Goal: Task Accomplishment & Management: Manage account settings

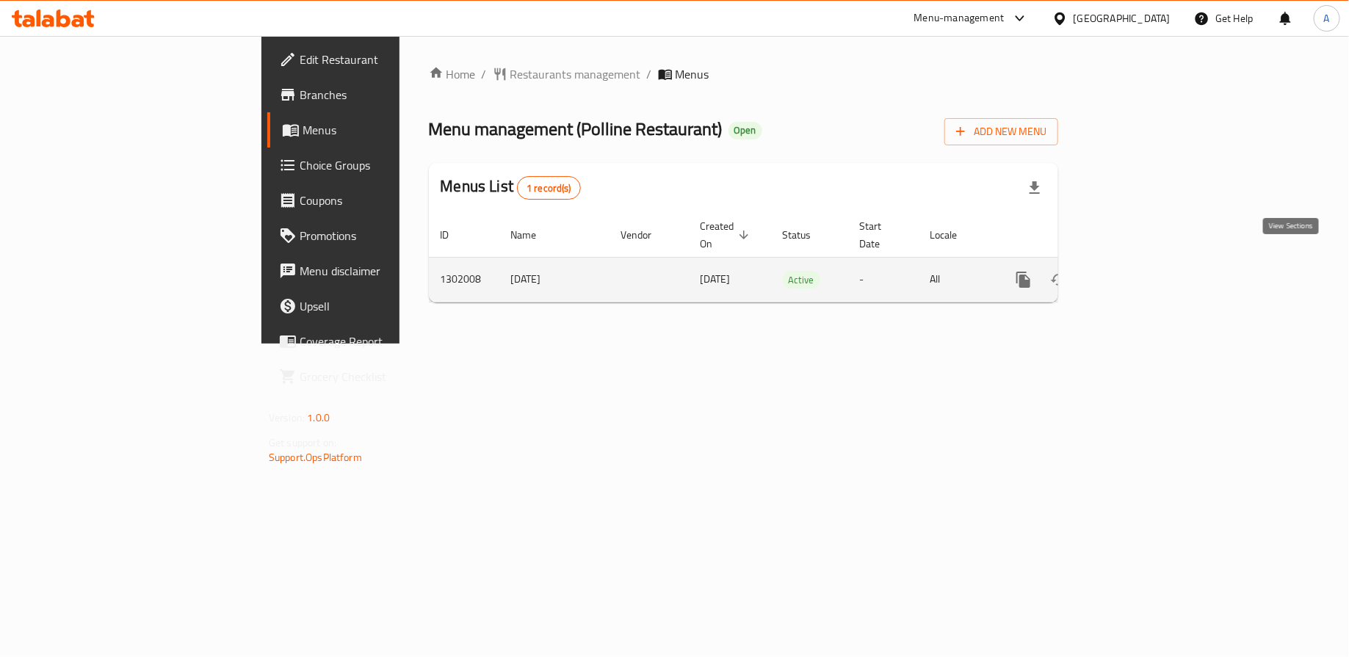
click at [1138, 271] on icon "enhanced table" at bounding box center [1130, 280] width 18 height 18
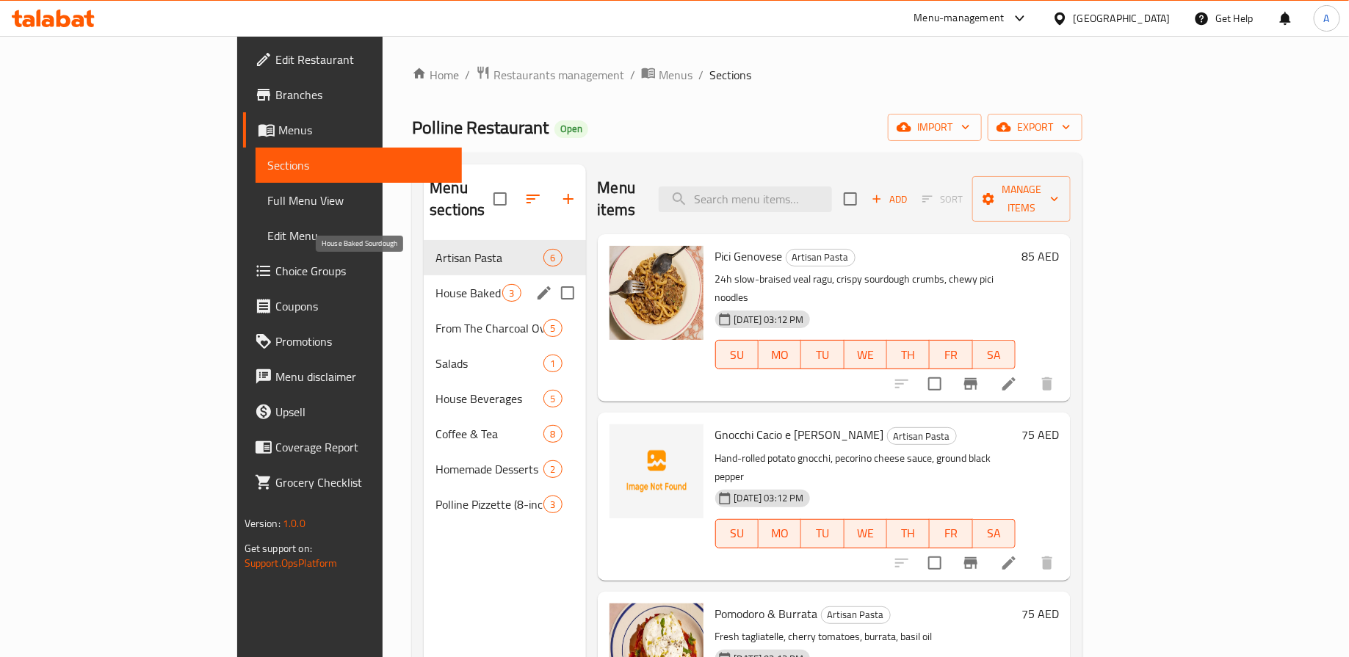
click at [436, 284] on span "House Baked Sourdough" at bounding box center [469, 293] width 67 height 18
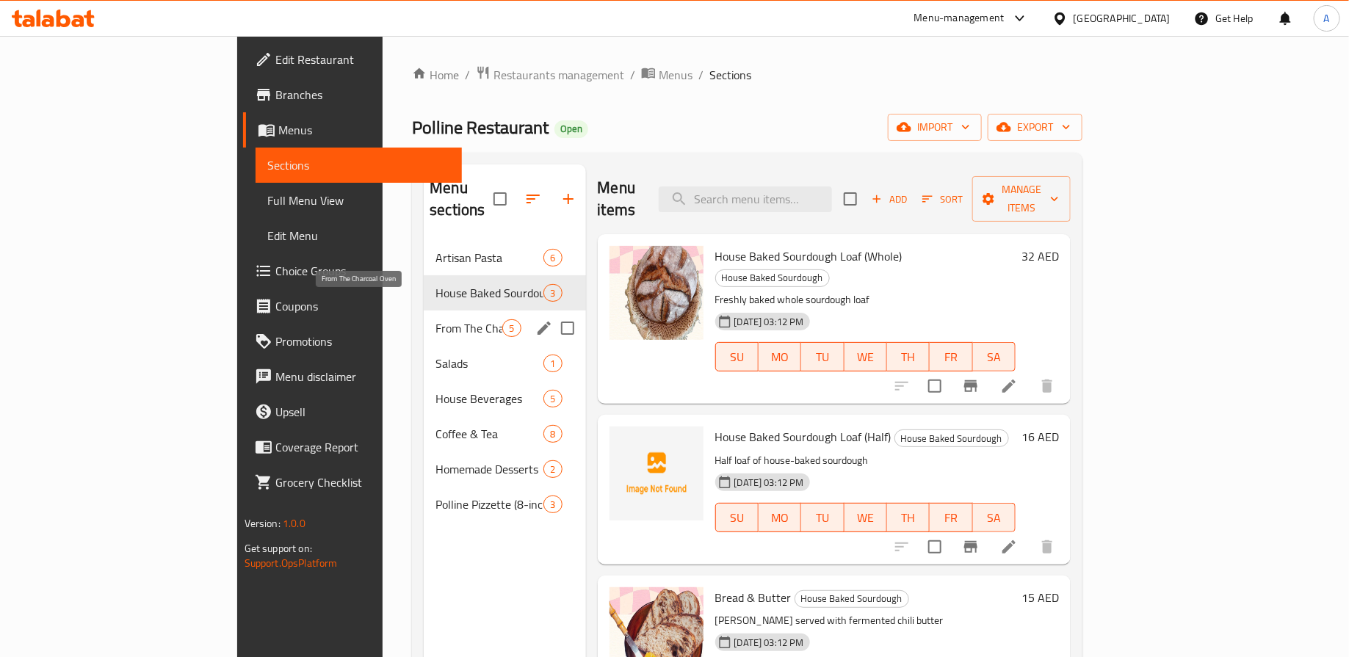
click at [436, 320] on span "From The Charcoal Oven" at bounding box center [469, 329] width 67 height 18
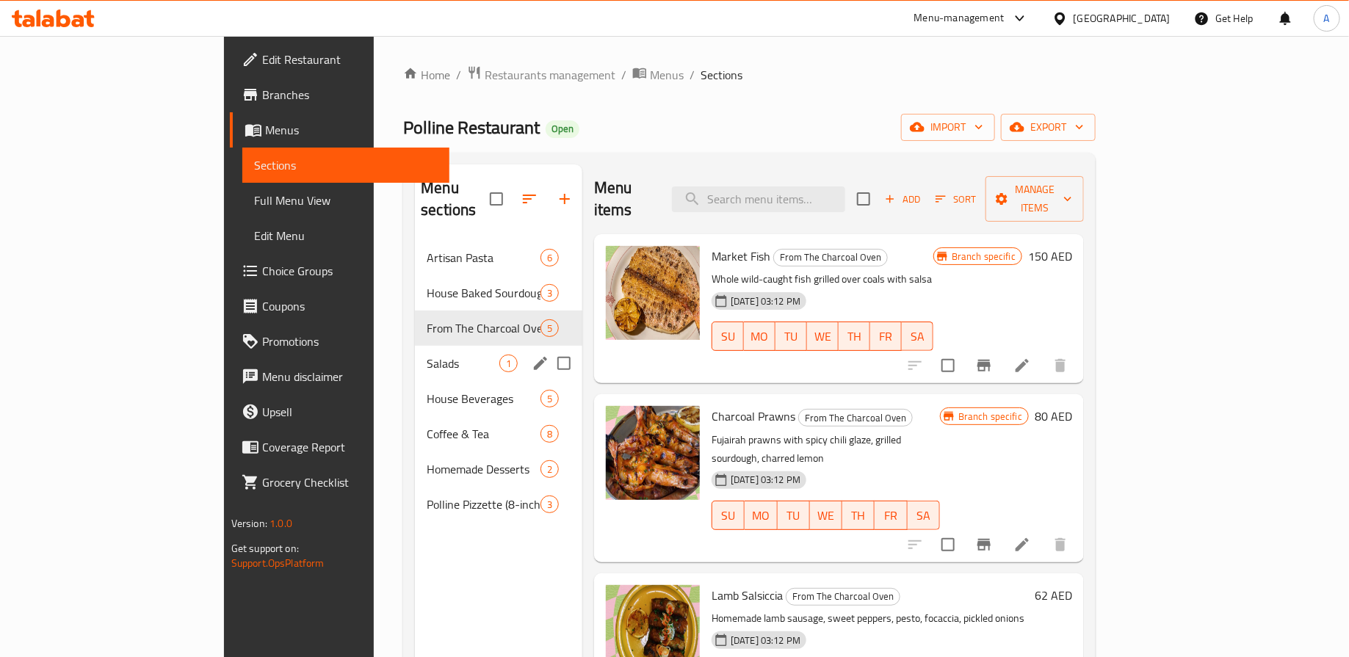
click at [427, 355] on span "Salads" at bounding box center [463, 364] width 73 height 18
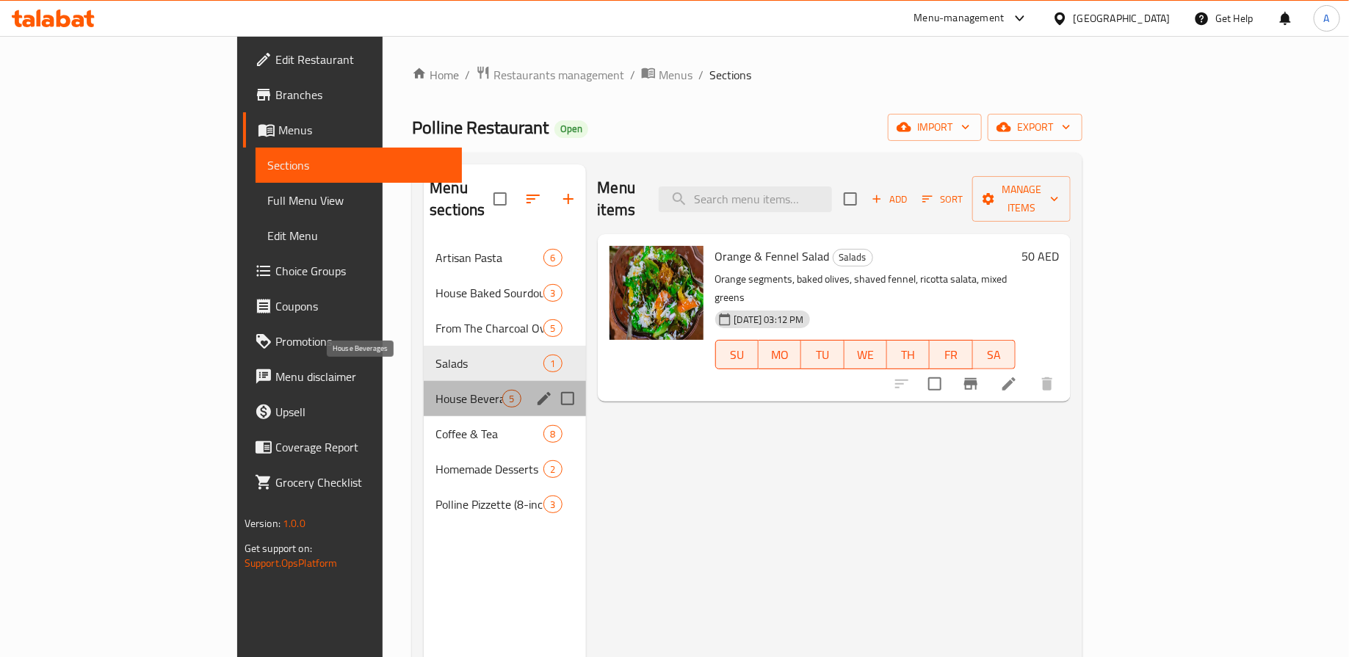
click at [436, 390] on span "House Beverages" at bounding box center [469, 399] width 67 height 18
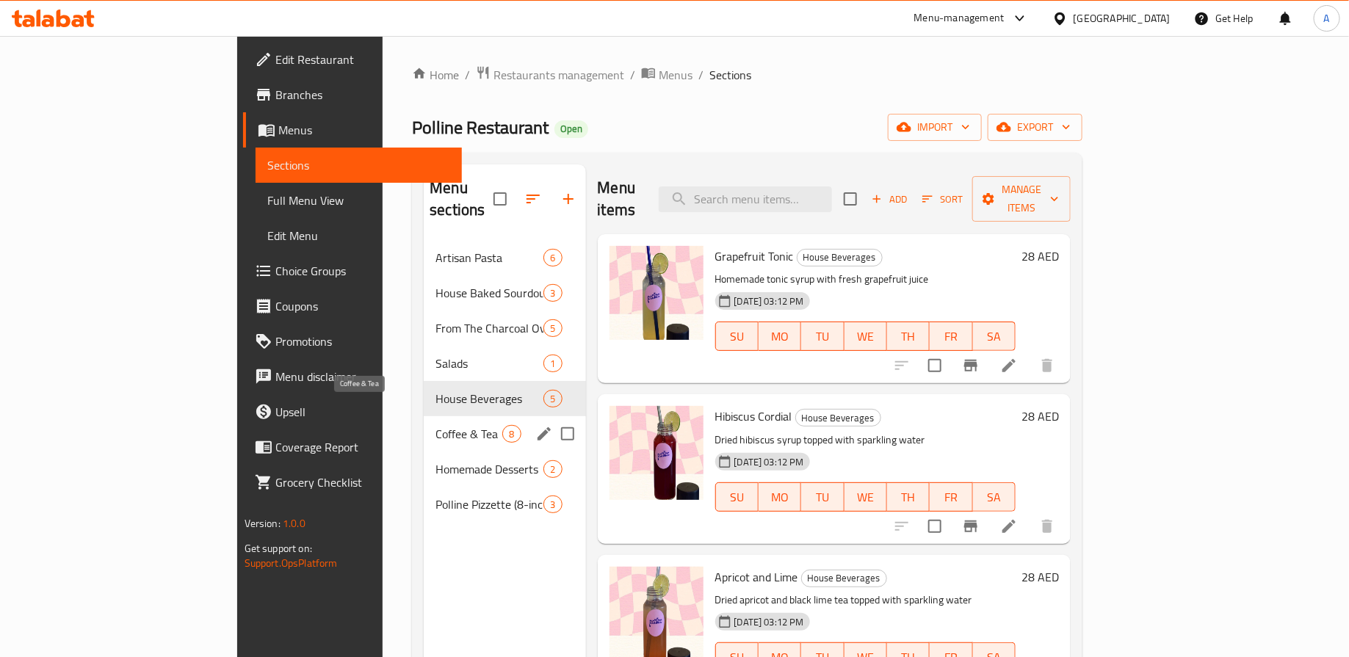
click at [436, 425] on span "Coffee & Tea" at bounding box center [469, 434] width 67 height 18
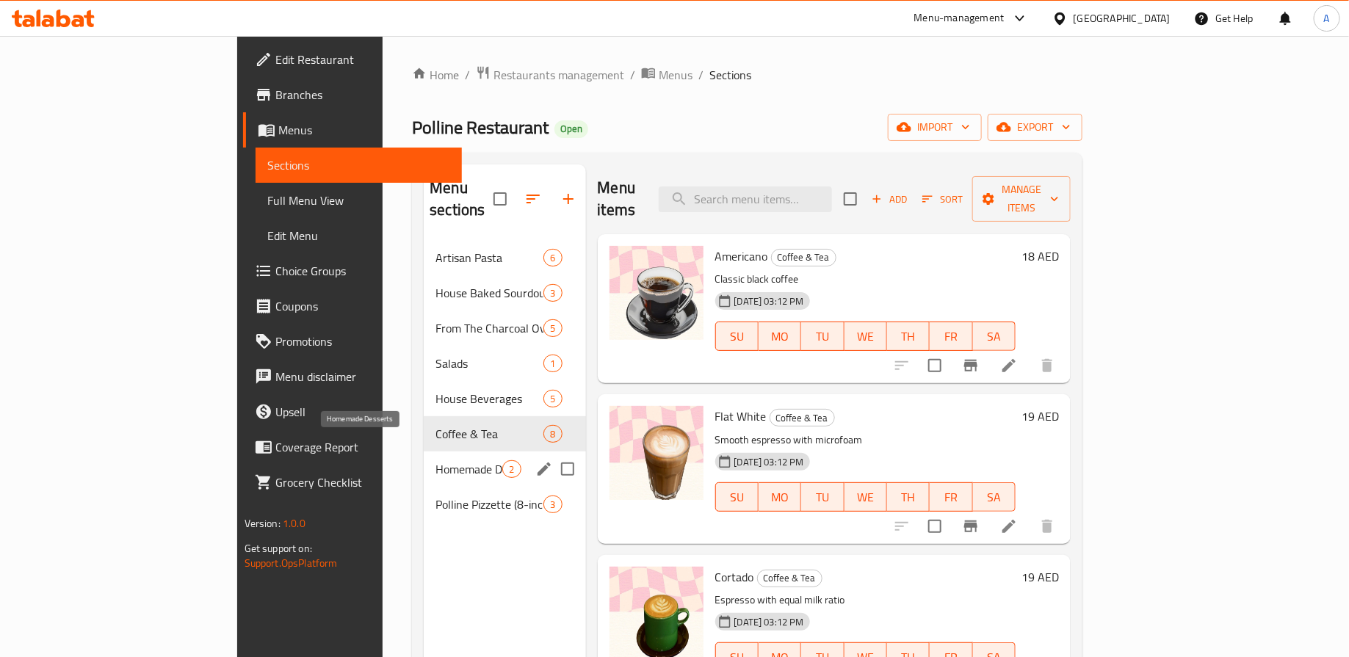
click at [436, 461] on span "Homemade Desserts" at bounding box center [469, 470] width 67 height 18
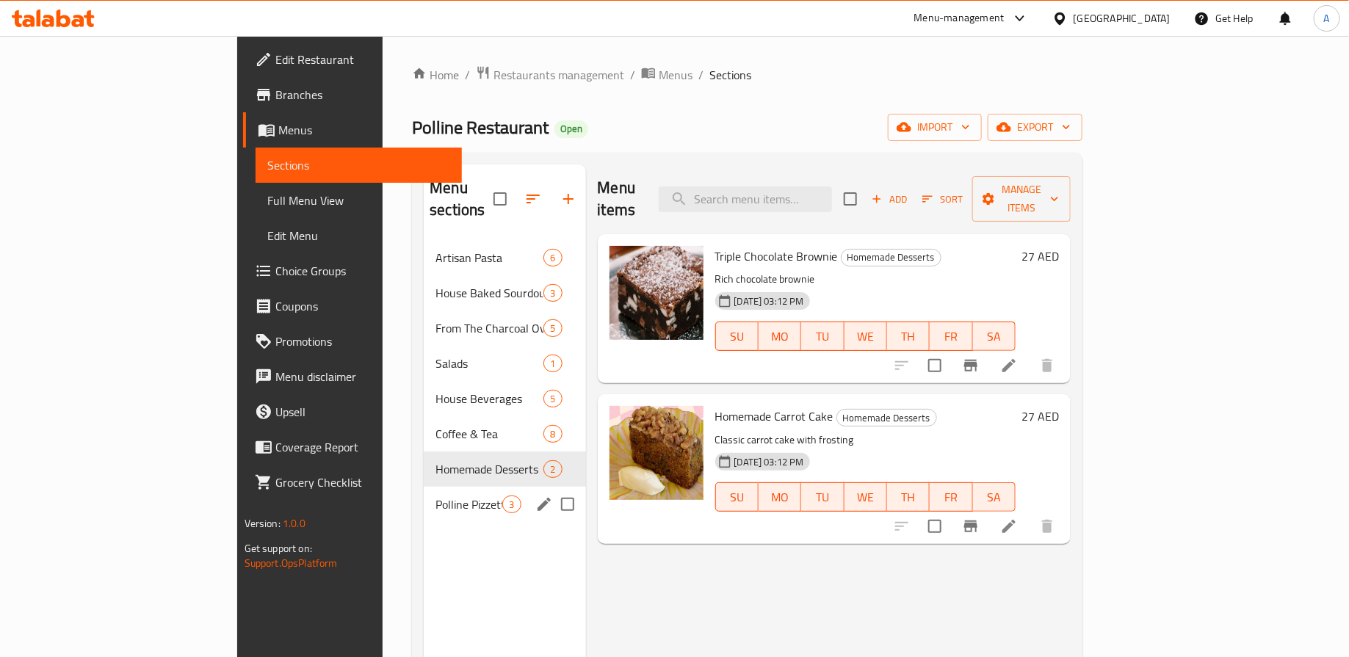
click at [436, 496] on span "Polline Pizzette (8-inch)" at bounding box center [469, 505] width 67 height 18
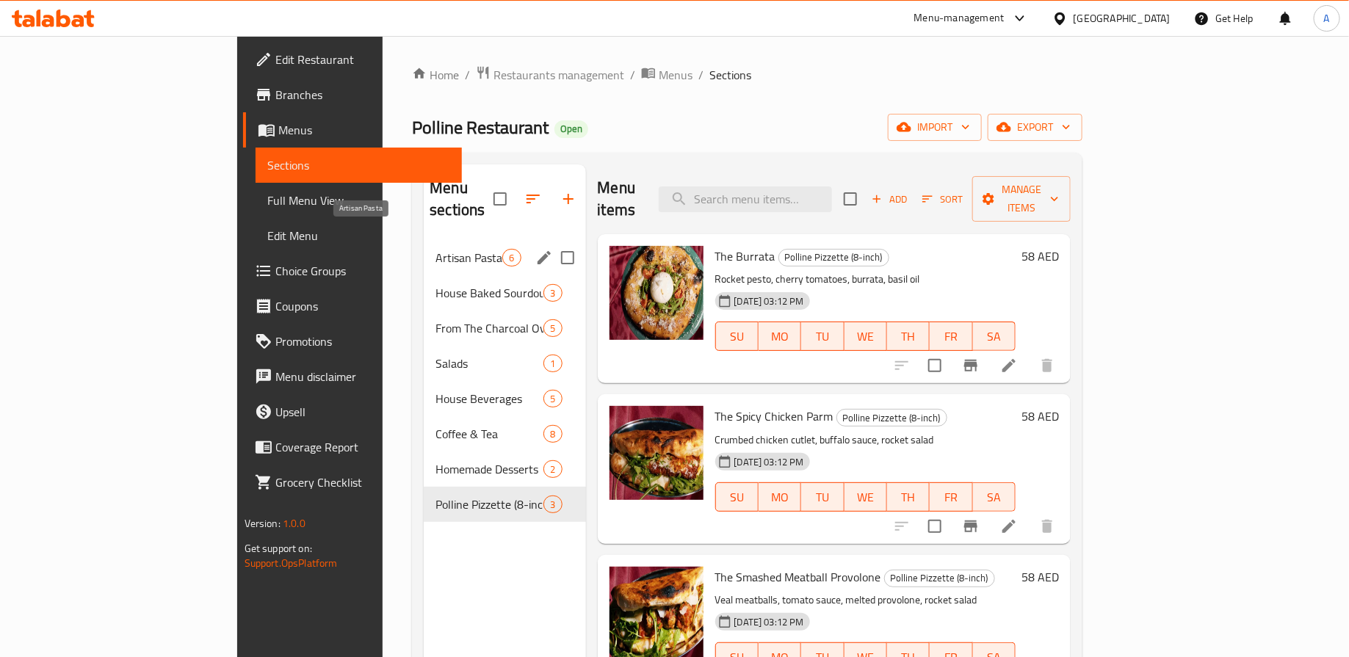
click at [436, 249] on span "Artisan Pasta" at bounding box center [469, 258] width 67 height 18
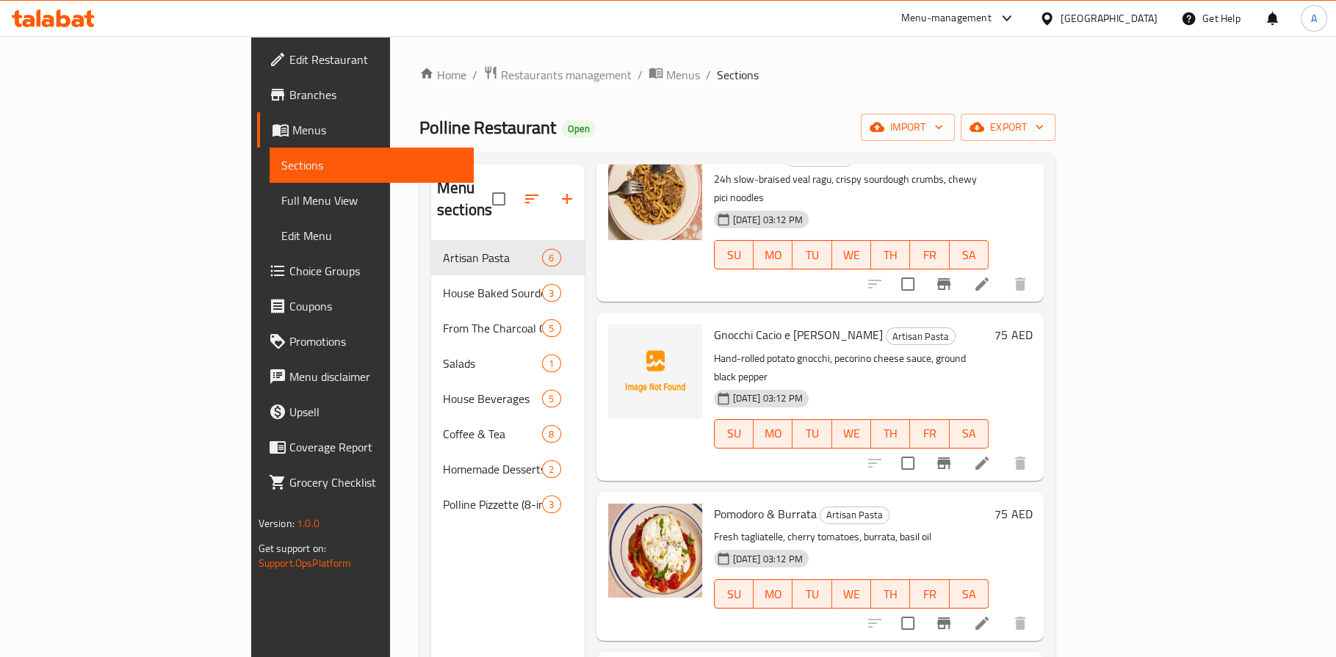
scroll to position [29, 0]
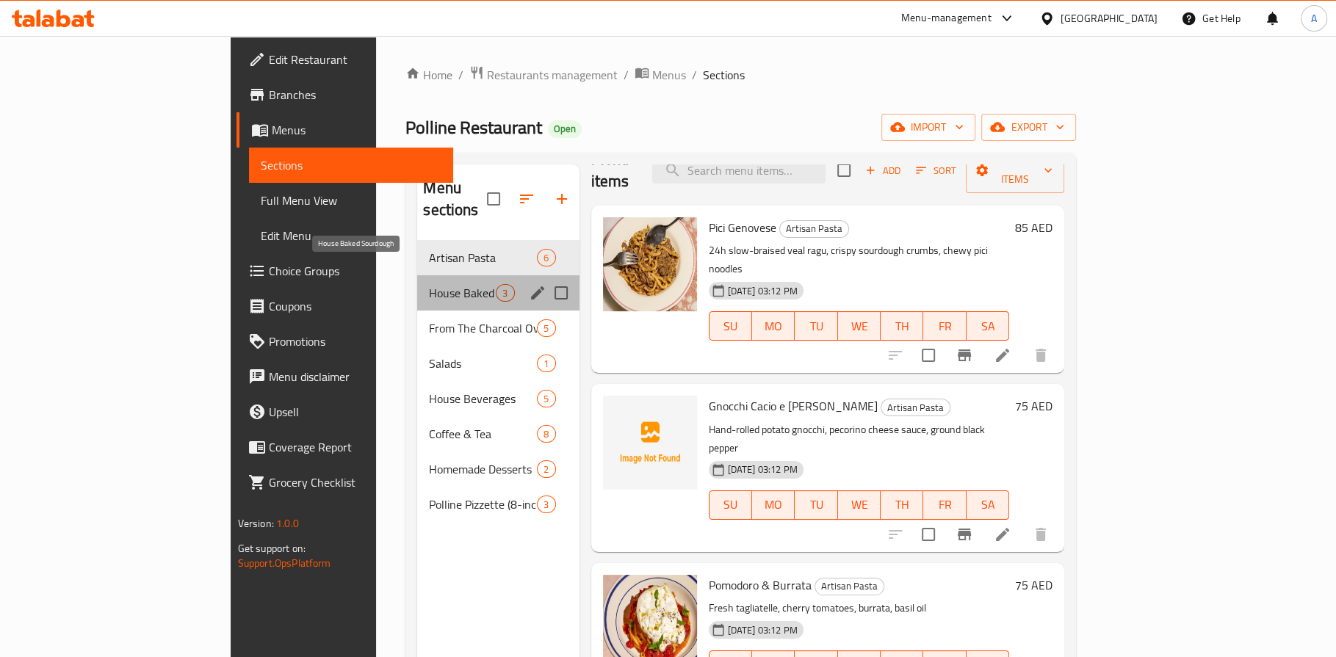
click at [429, 284] on span "House Baked Sourdough" at bounding box center [462, 293] width 67 height 18
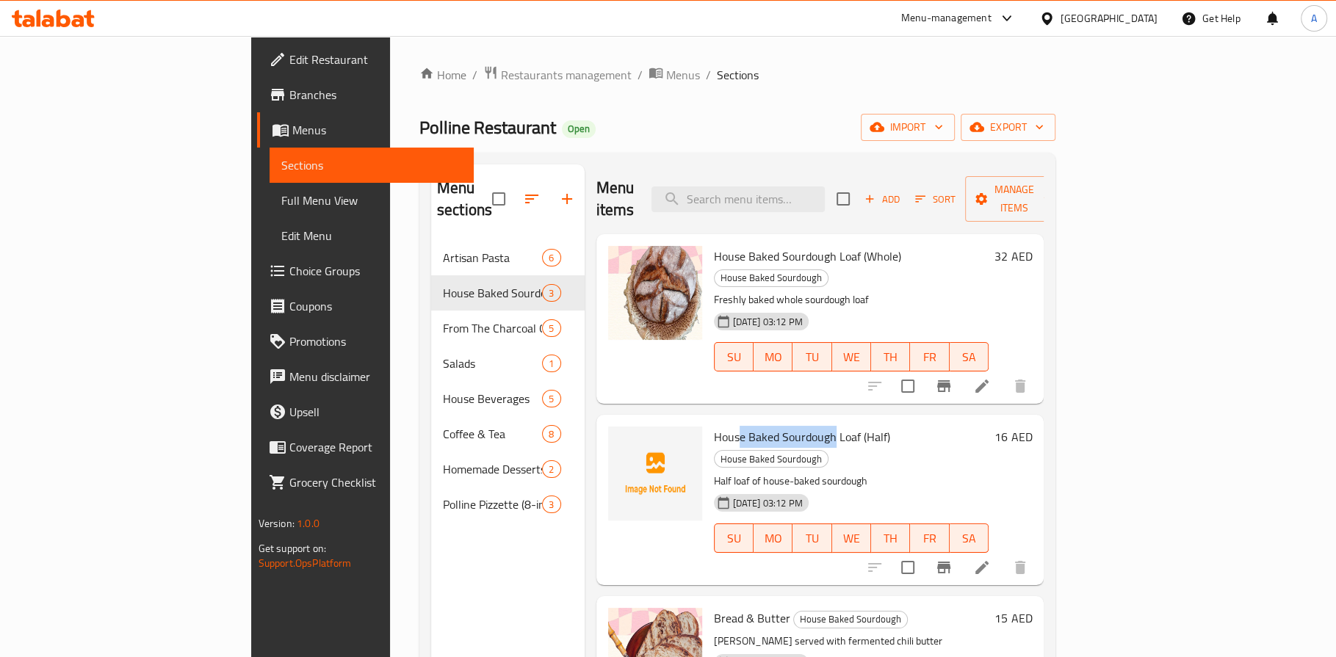
drag, startPoint x: 676, startPoint y: 395, endPoint x: 790, endPoint y: 397, distance: 113.1
click at [784, 426] on span "House Baked Sourdough Loaf (Half)" at bounding box center [802, 437] width 176 height 22
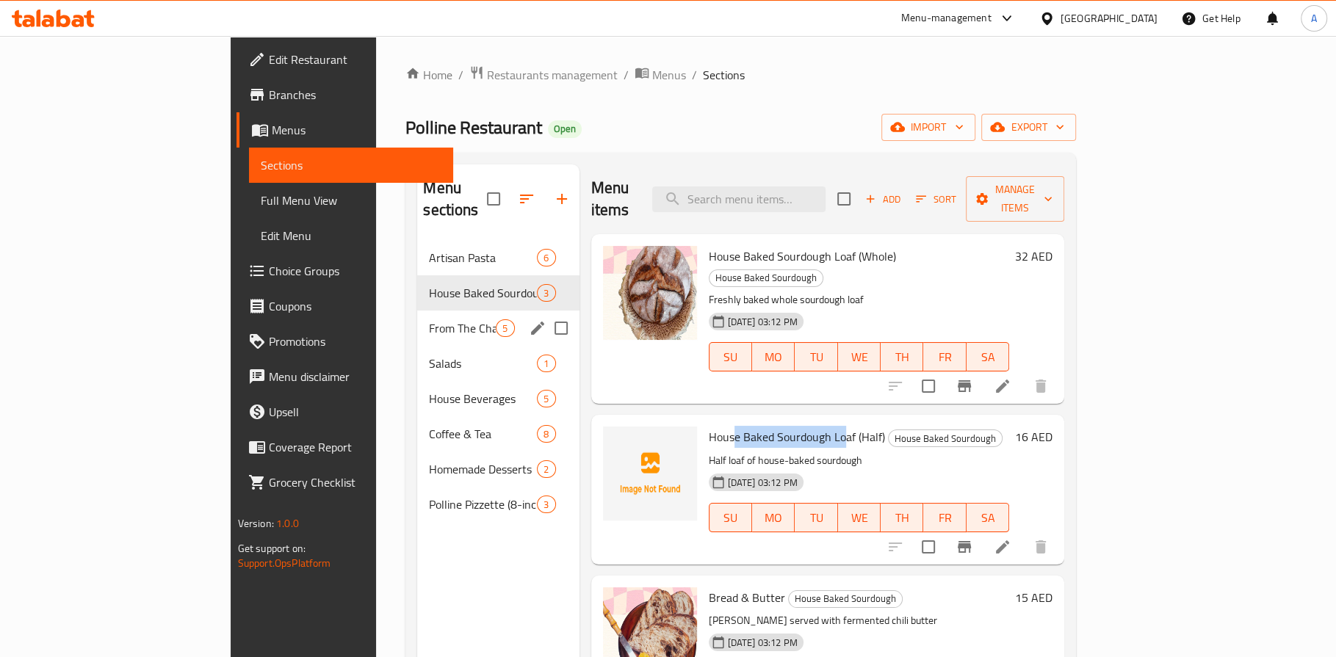
click at [417, 317] on div "From The Charcoal Oven 5" at bounding box center [498, 328] width 162 height 35
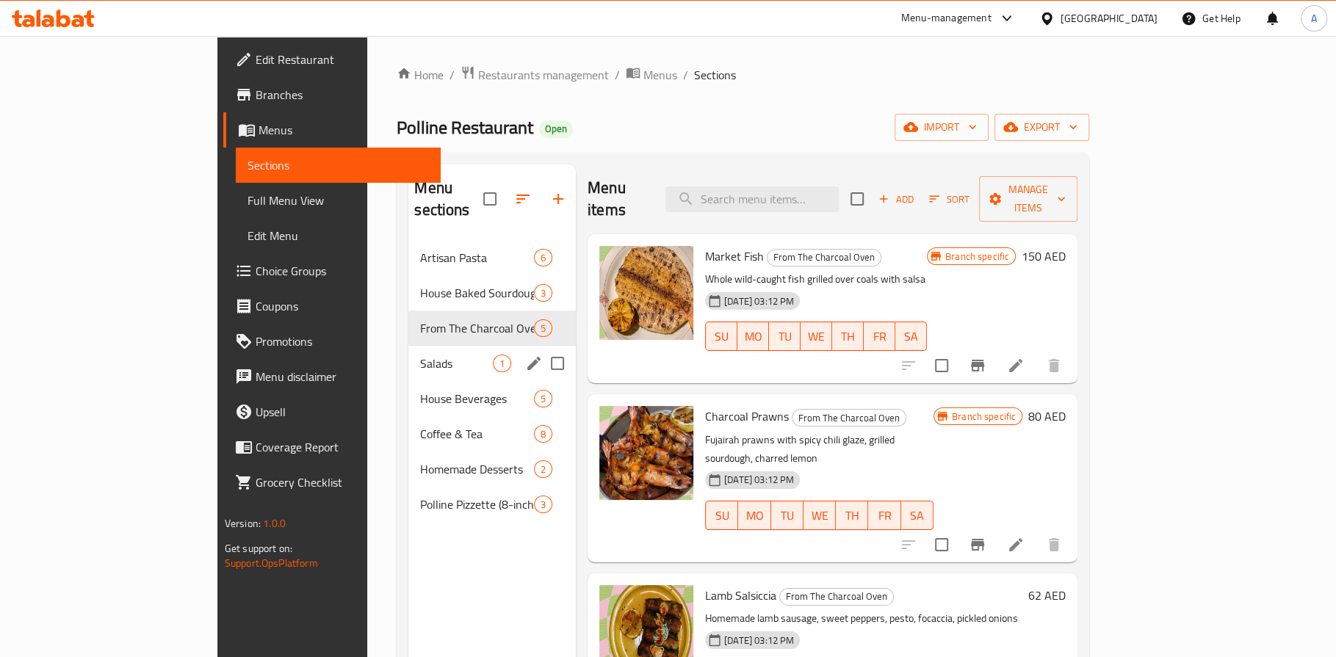
click at [408, 351] on div "Salads 1" at bounding box center [491, 363] width 167 height 35
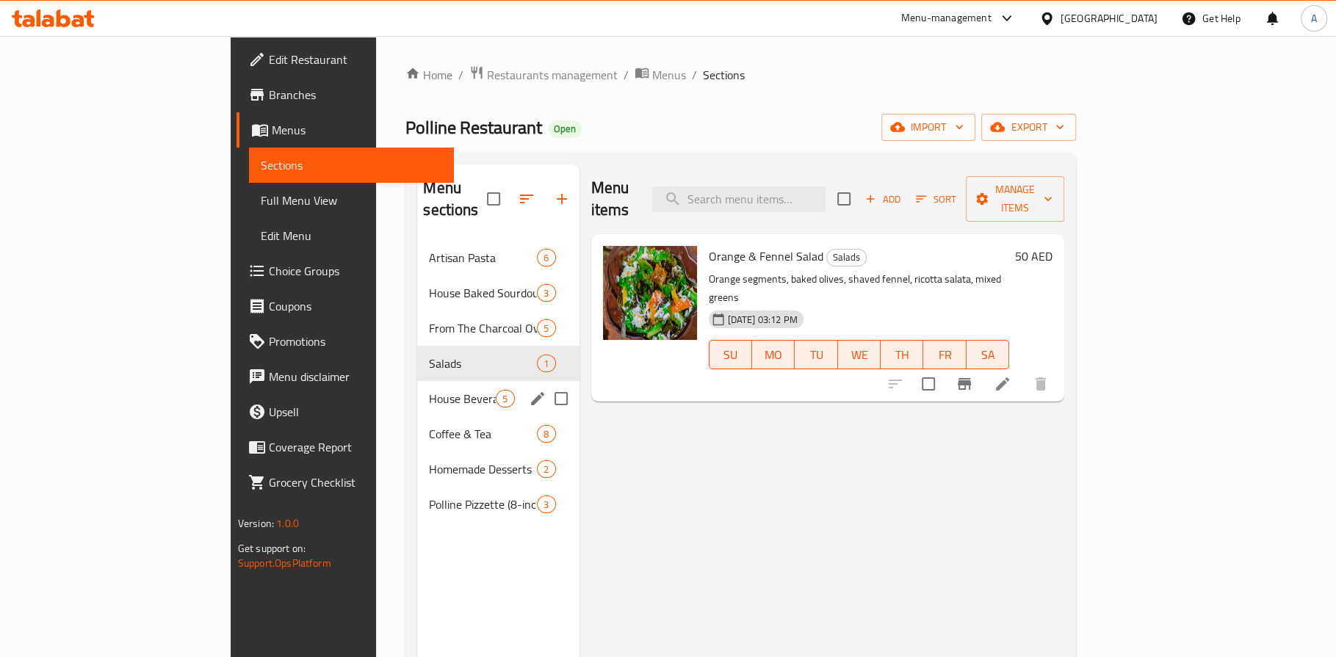
click at [417, 386] on div "House Beverages 5" at bounding box center [498, 398] width 162 height 35
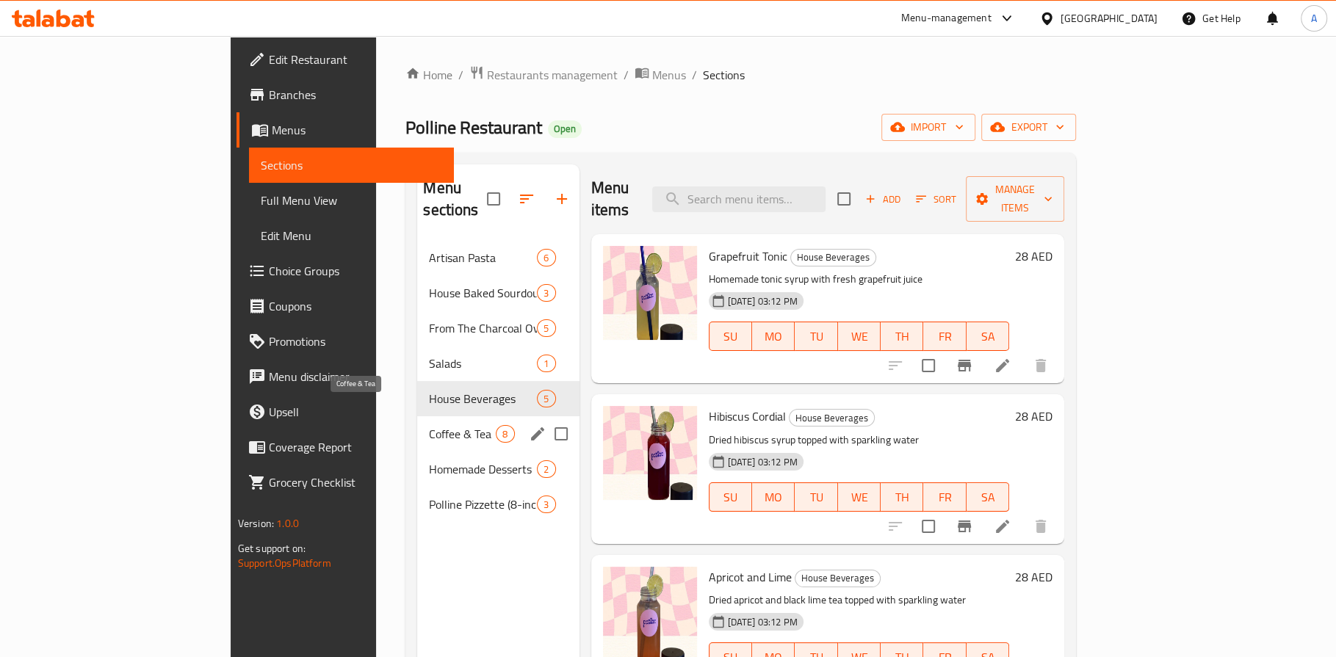
click at [429, 425] on span "Coffee & Tea" at bounding box center [462, 434] width 67 height 18
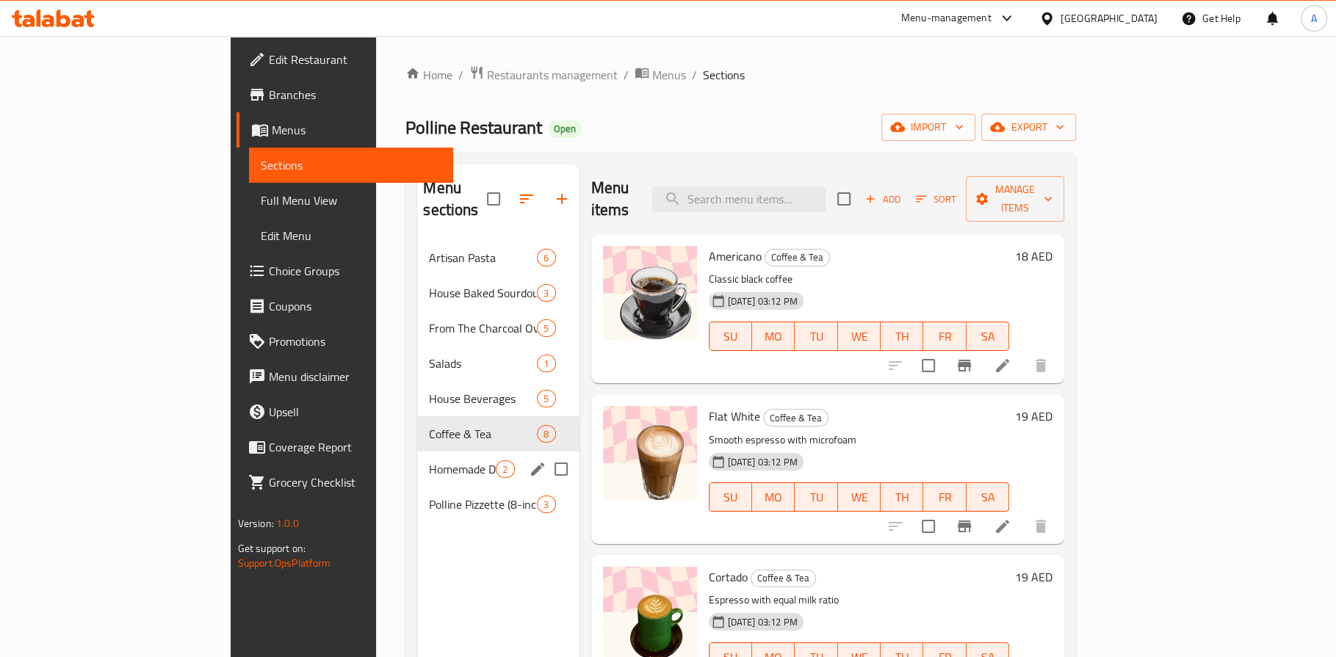
click at [417, 459] on div "Homemade Desserts 2" at bounding box center [498, 469] width 162 height 35
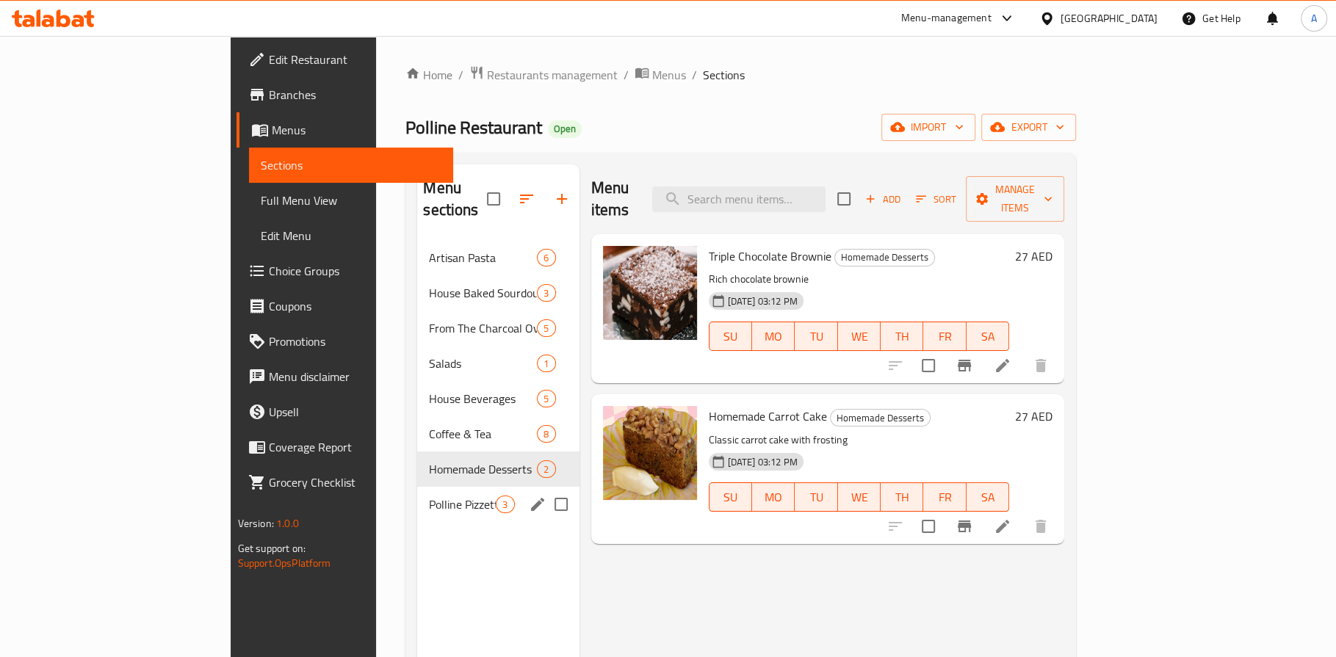
click at [417, 487] on div "Polline Pizzette (8-inch) 3" at bounding box center [498, 504] width 162 height 35
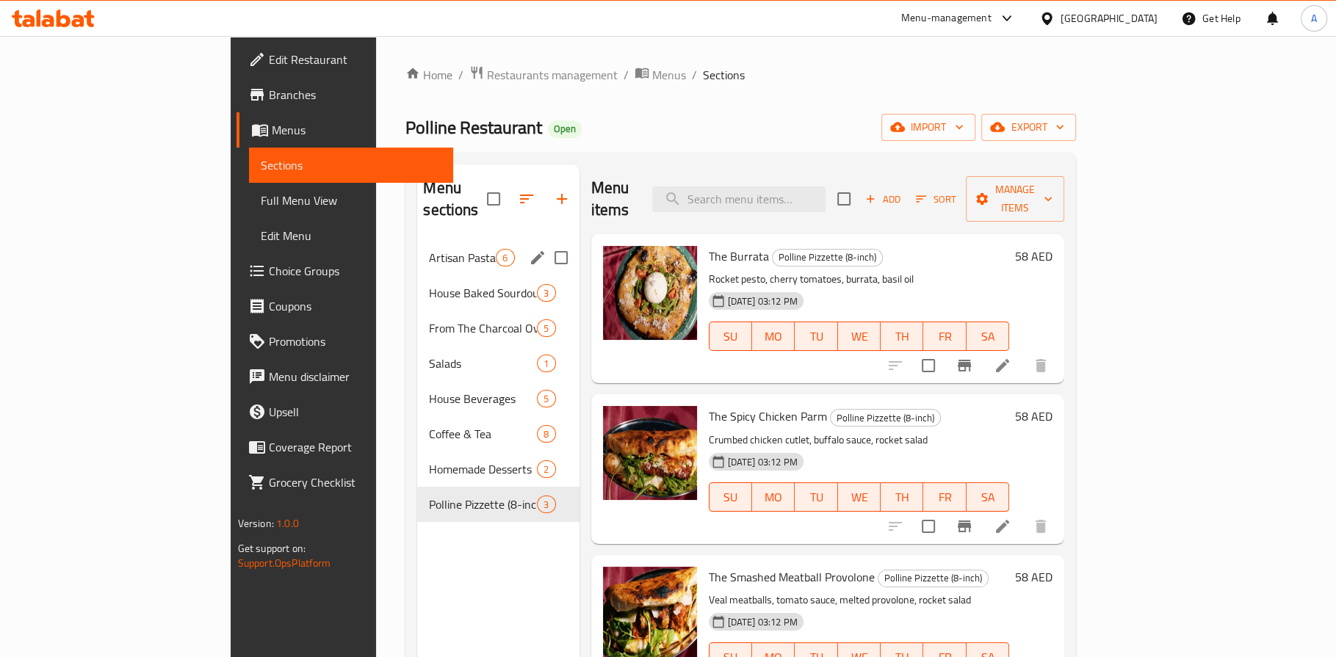
click at [429, 249] on span "Artisan Pasta" at bounding box center [462, 258] width 67 height 18
